Goal: Transaction & Acquisition: Purchase product/service

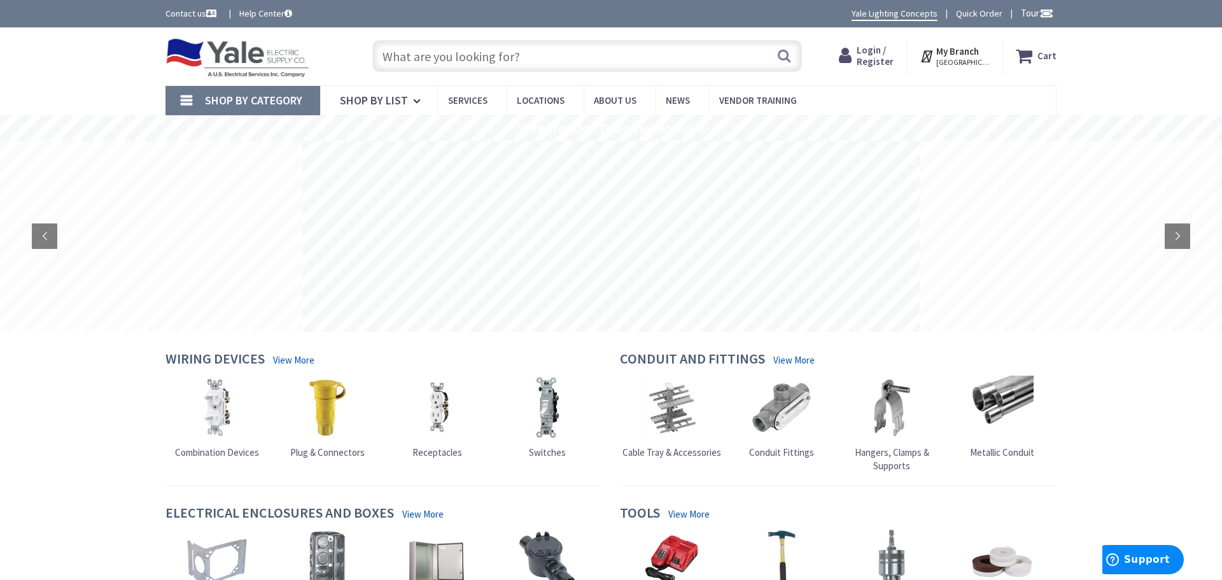
click at [511, 61] on input "text" at bounding box center [587, 56] width 430 height 32
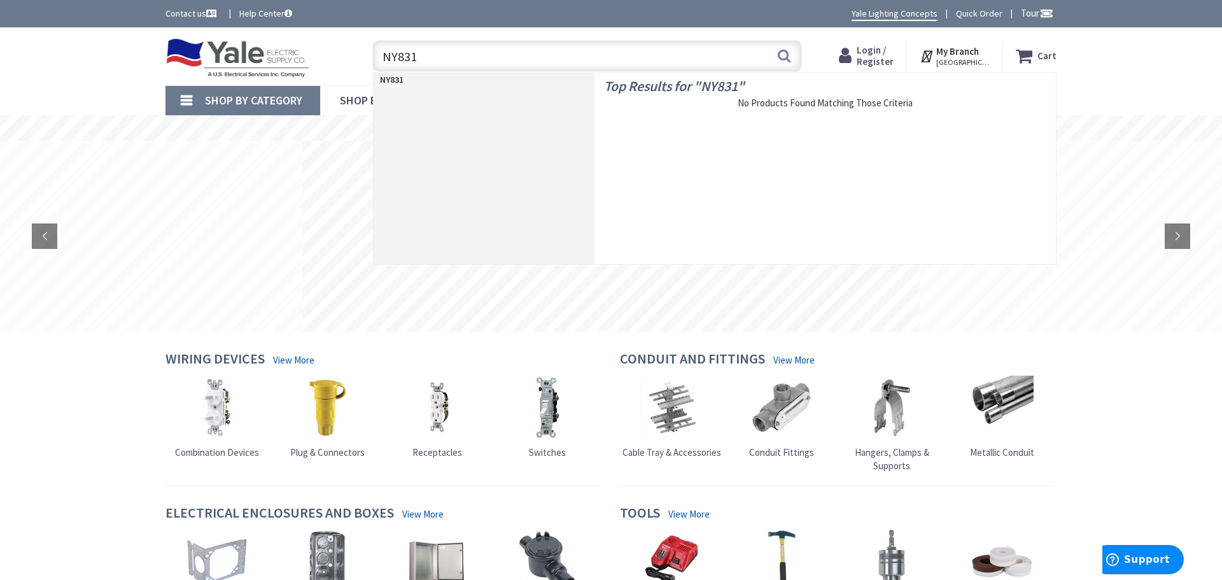
type input "NY8317"
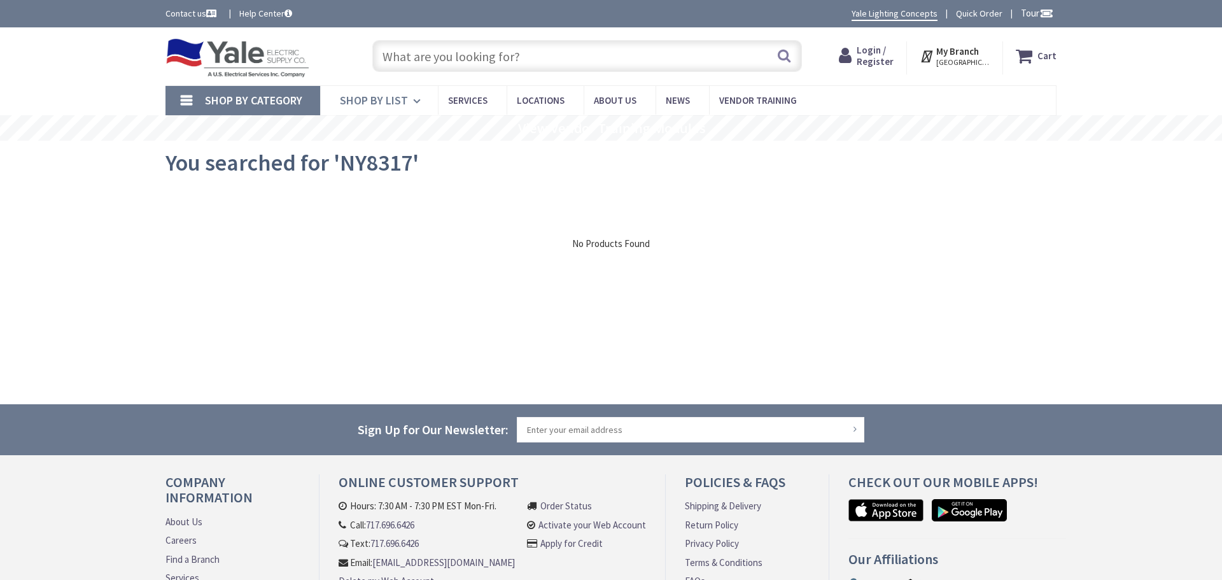
click at [398, 102] on span "Shop By List" at bounding box center [374, 100] width 68 height 15
click at [537, 56] on input "text" at bounding box center [587, 56] width 430 height 32
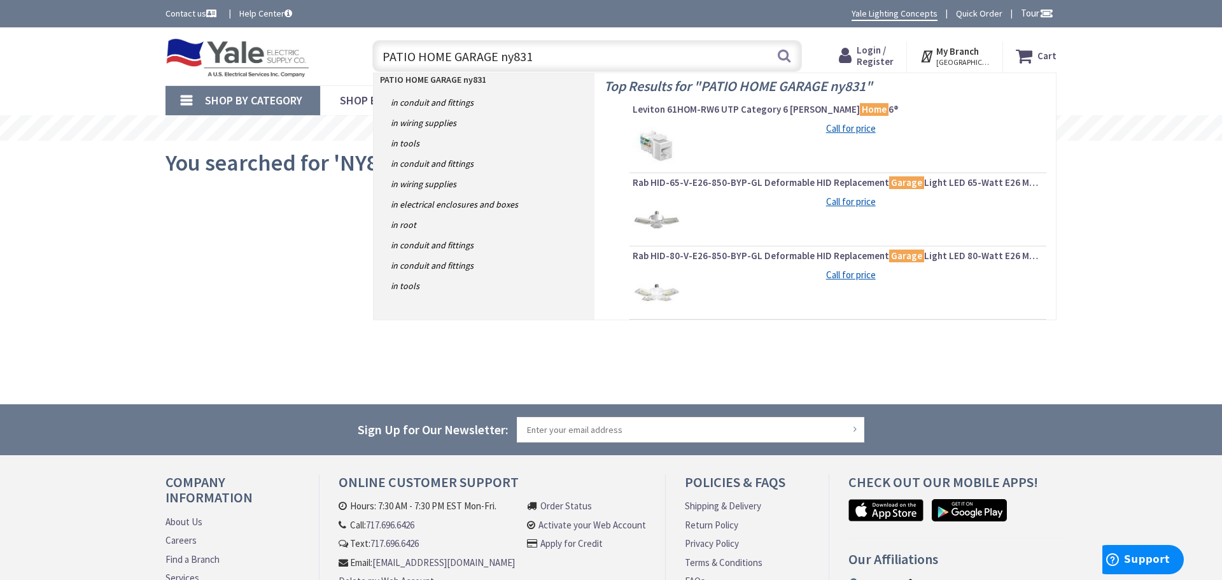
type input "PATIO HOME GARAGE ny8317"
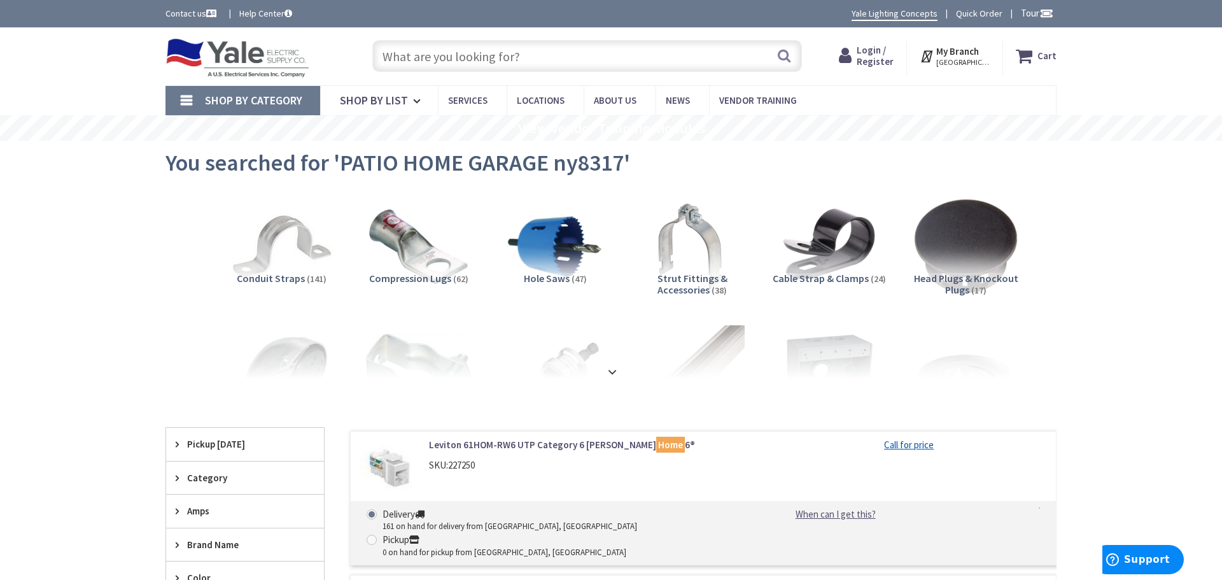
click at [499, 59] on input "text" at bounding box center [587, 56] width 430 height 32
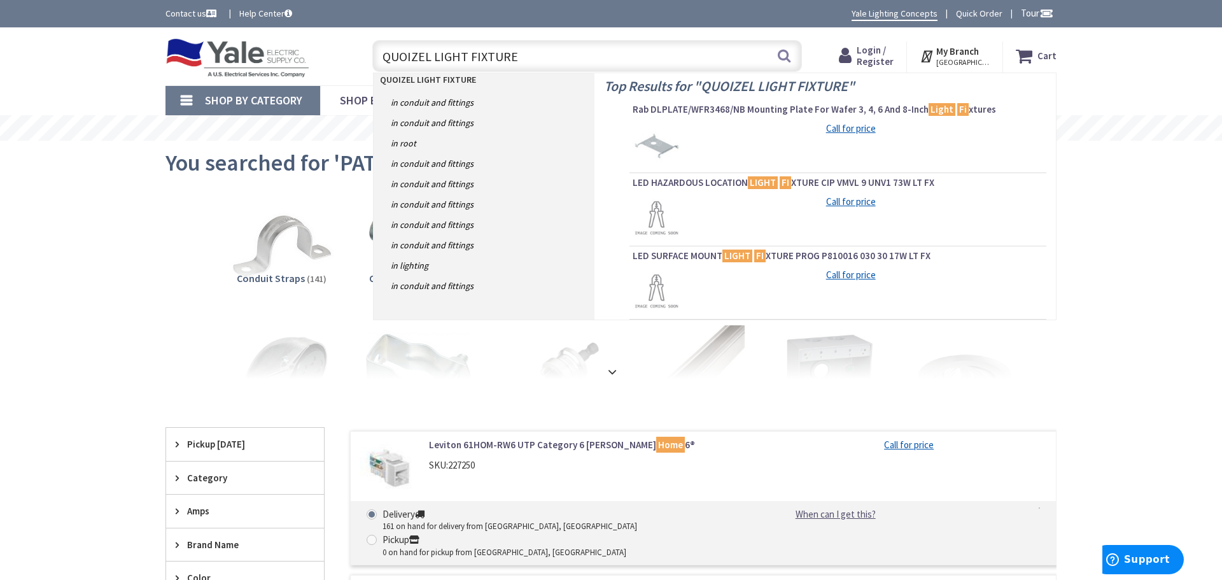
type input "QUOIZEL LIGHT FIXTURES"
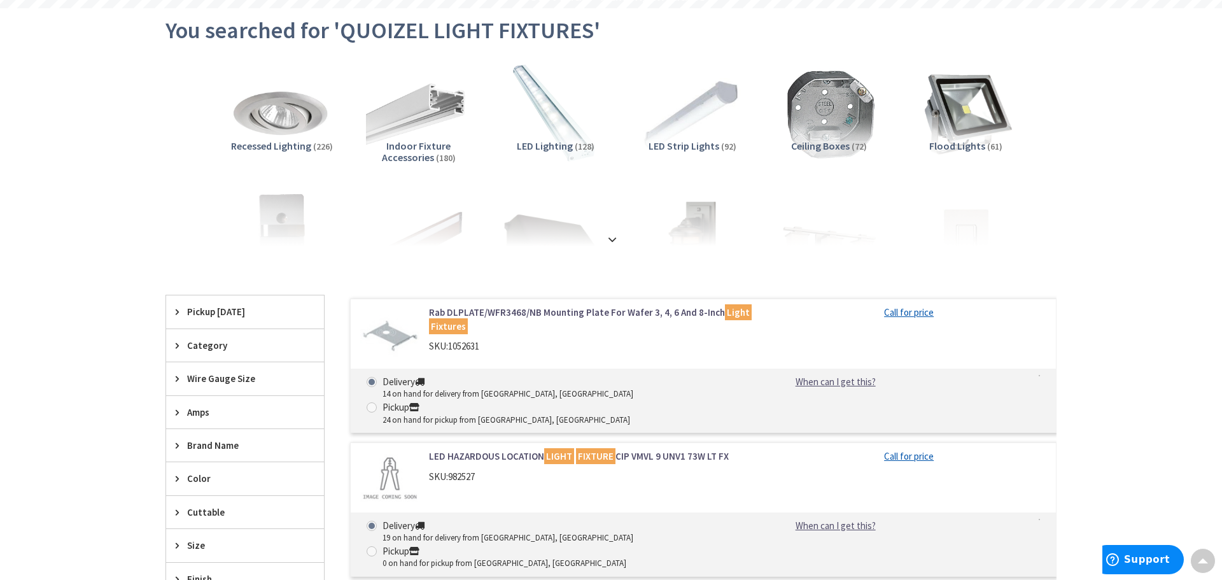
click at [207, 344] on span "Category" at bounding box center [239, 345] width 104 height 13
click at [189, 480] on span "Other" at bounding box center [245, 491] width 158 height 22
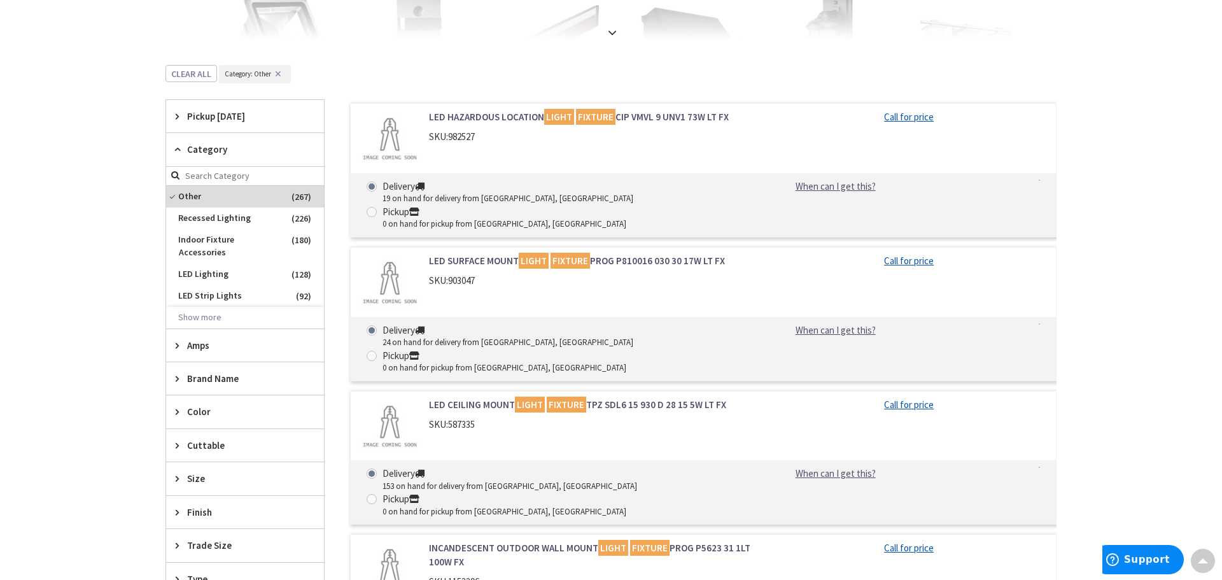
scroll to position [407, 0]
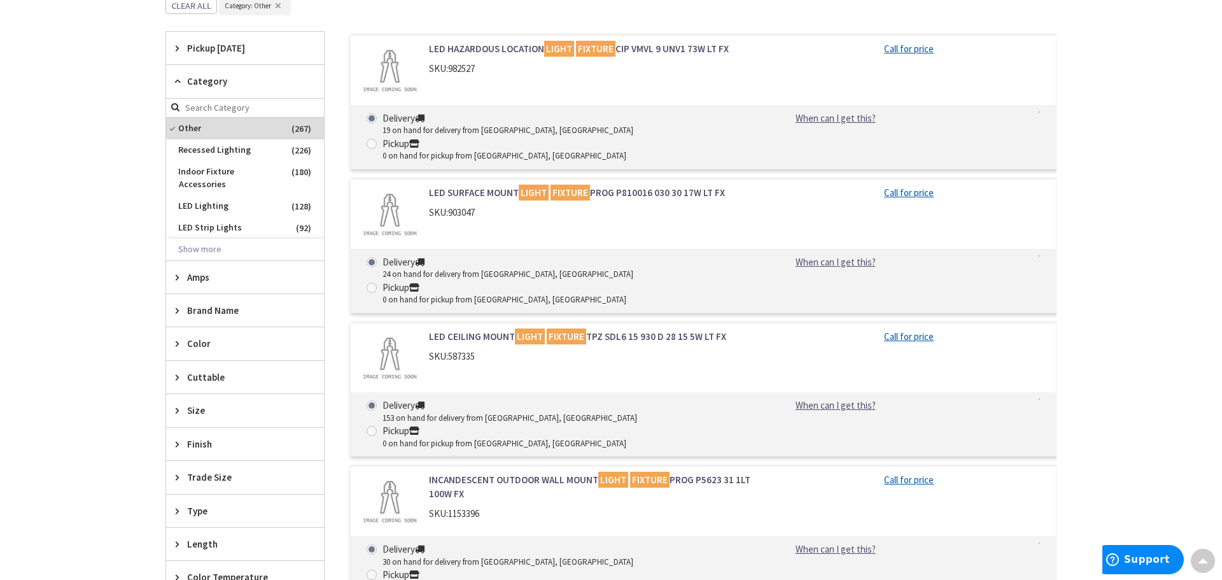
click at [214, 304] on span "Brand Name" at bounding box center [239, 310] width 104 height 13
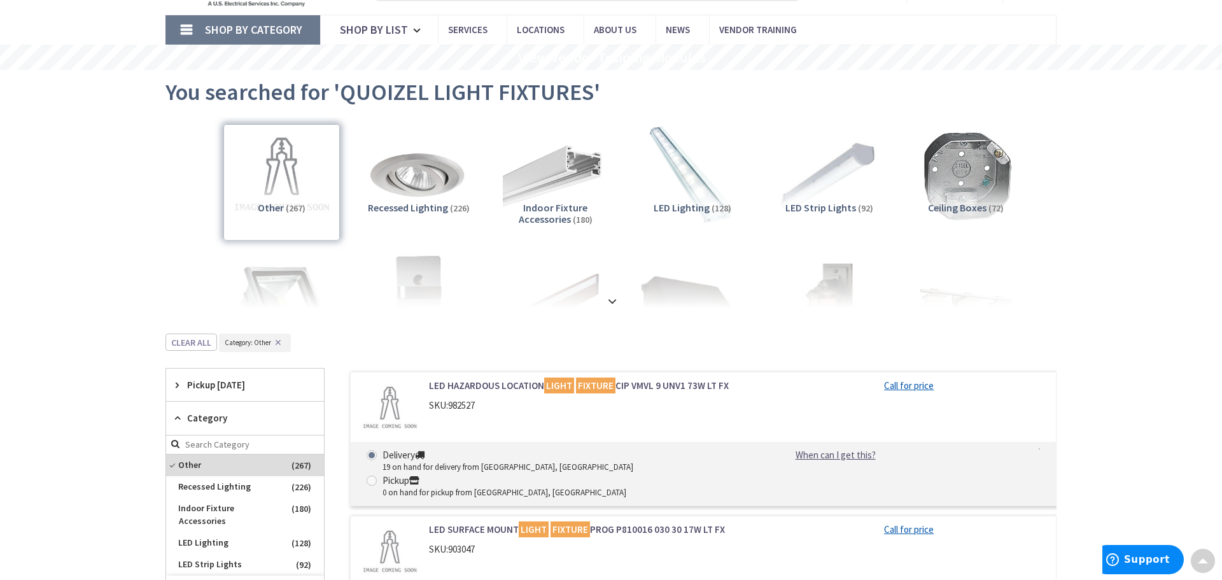
scroll to position [0, 0]
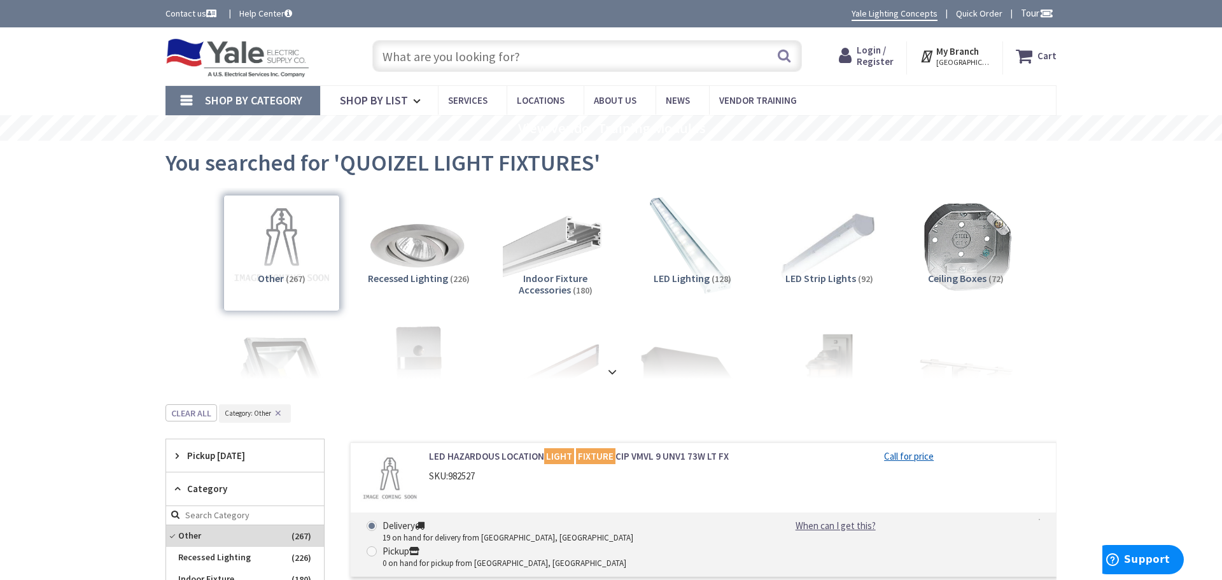
click at [427, 52] on input "text" at bounding box center [587, 56] width 430 height 32
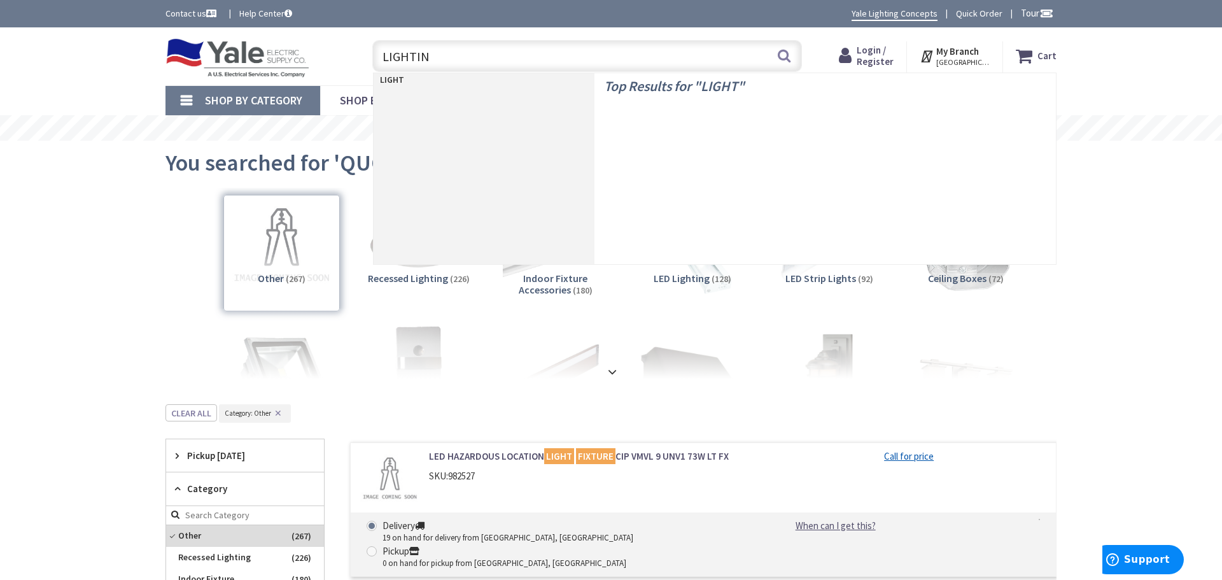
type input "LIGHTING"
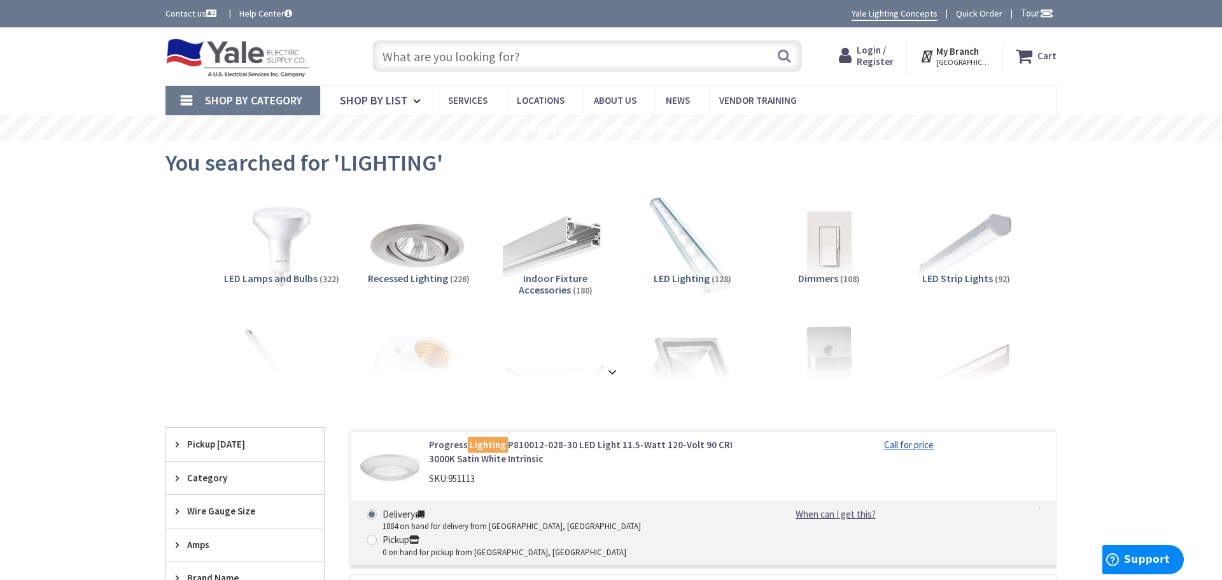
click at [928, 59] on icon at bounding box center [927, 56] width 17 height 23
